Goal: Navigation & Orientation: Understand site structure

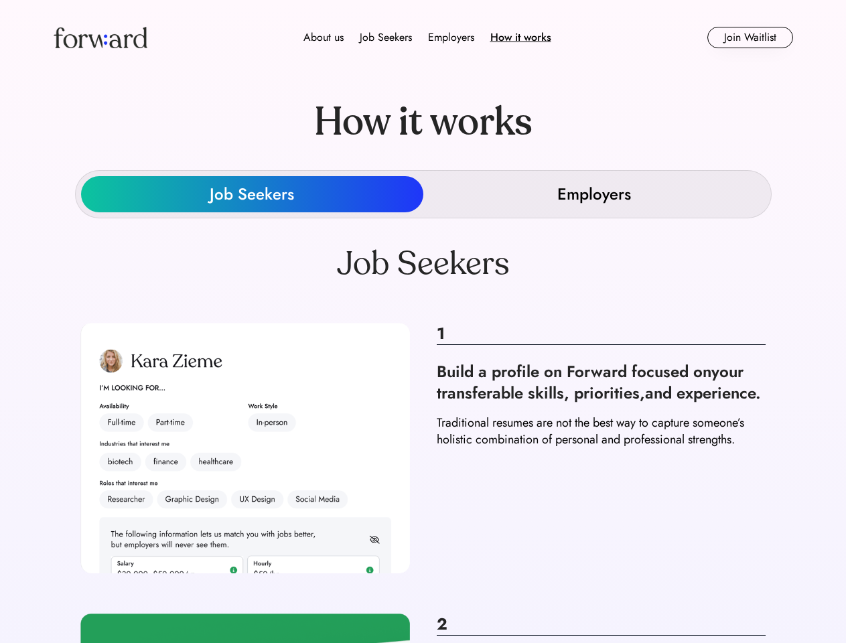
click at [423, 38] on div "About us Job Seekers Employers How it works" at bounding box center [427, 37] width 528 height 16
click at [101, 38] on img at bounding box center [101, 37] width 94 height 21
click at [428, 38] on div "Employers" at bounding box center [451, 37] width 46 height 16
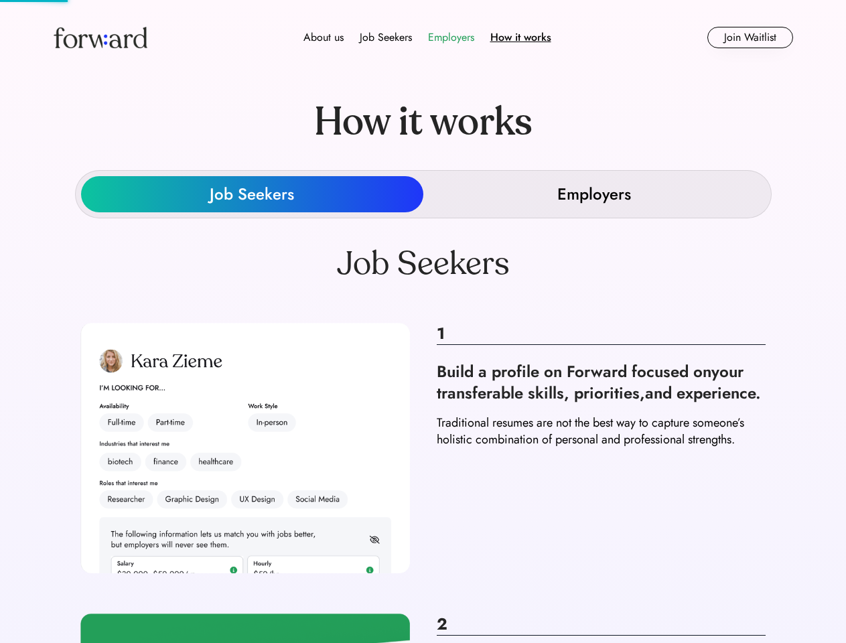
click at [324, 38] on div "About us" at bounding box center [324, 37] width 40 height 16
click at [386, 38] on div "Job Seekers" at bounding box center [386, 37] width 52 height 16
click at [451, 38] on div "Employers" at bounding box center [451, 37] width 46 height 16
click at [520, 38] on div "How it works" at bounding box center [520, 37] width 61 height 16
click at [750, 38] on button "Join Waitlist" at bounding box center [751, 37] width 86 height 21
